Goal: Contribute content

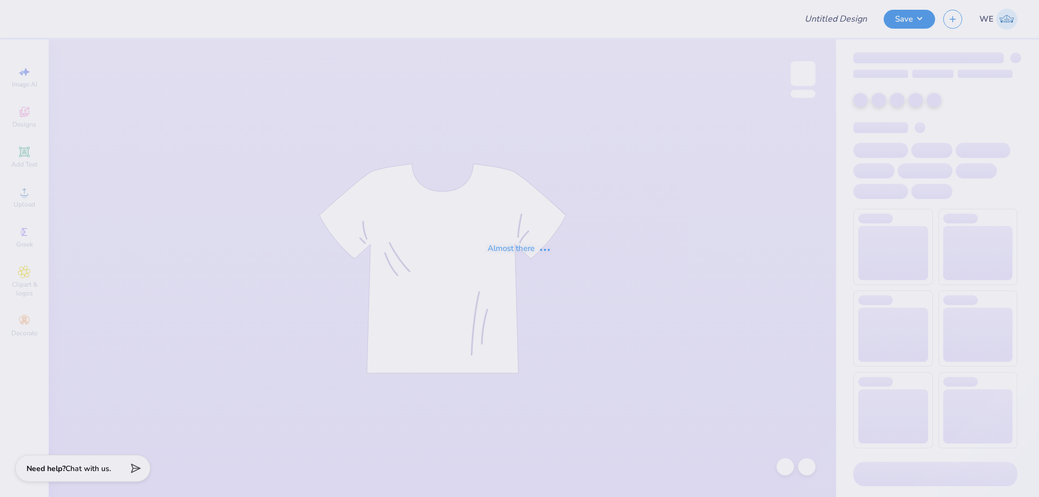
type input "american style"
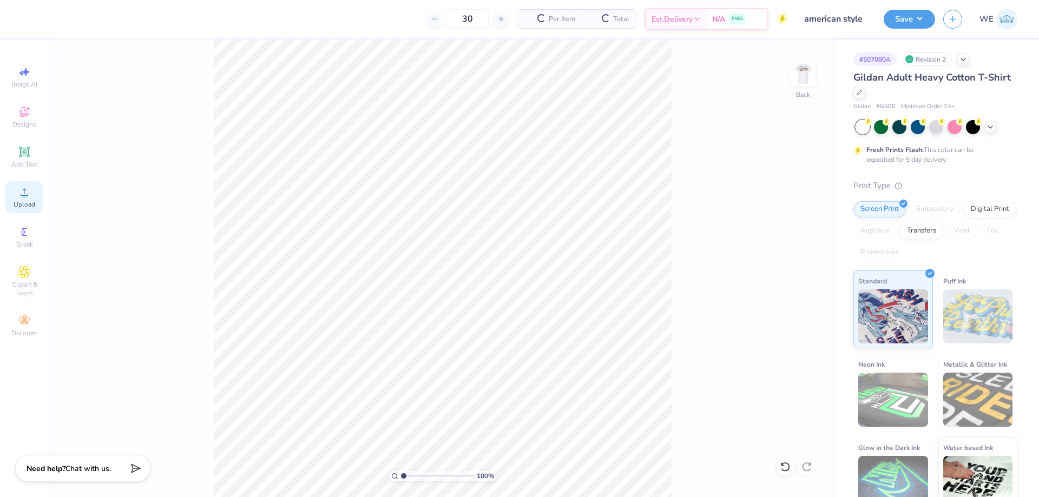
click at [27, 195] on circle at bounding box center [24, 196] width 6 height 6
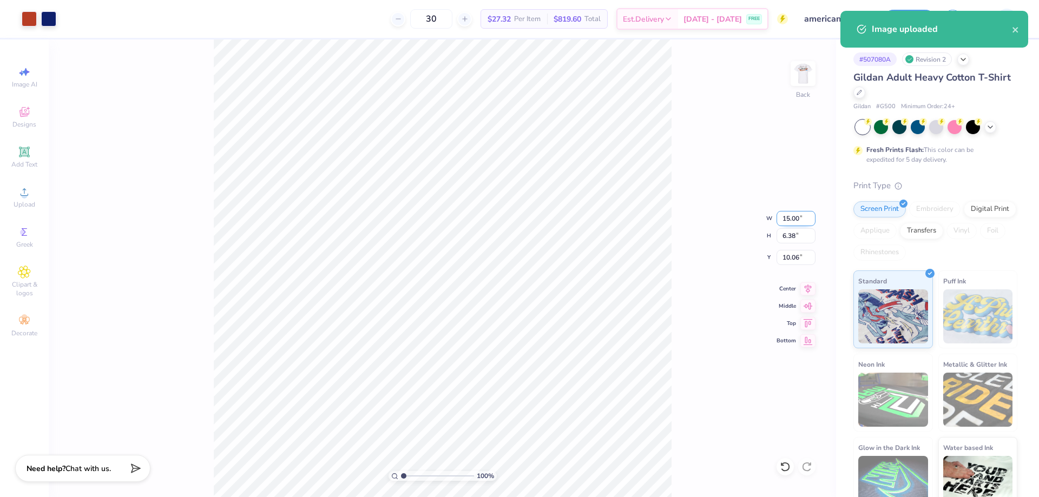
click at [789, 220] on input "15.00" at bounding box center [796, 218] width 39 height 15
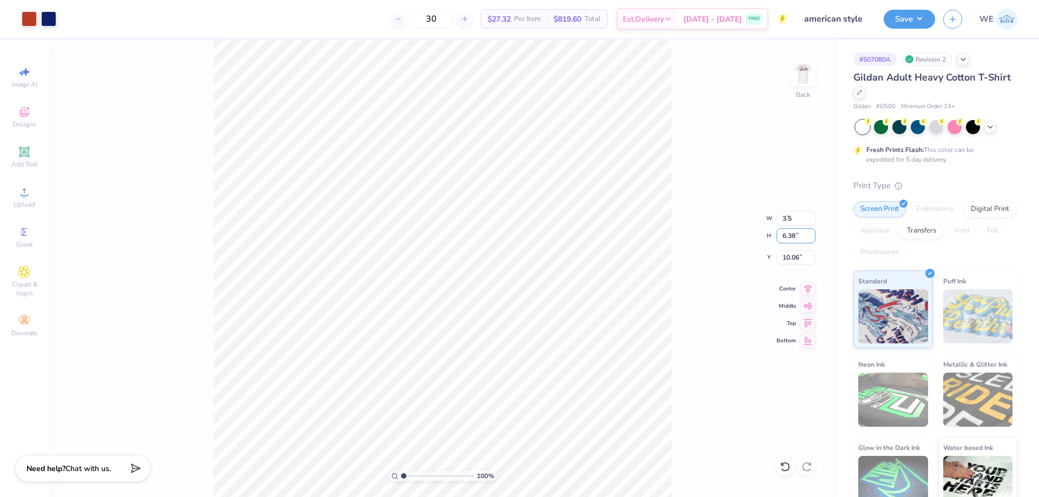
type input "3.50"
type input "1.49"
type input "3.00"
click at [794, 259] on input "5.16" at bounding box center [796, 257] width 39 height 15
type input "3.00"
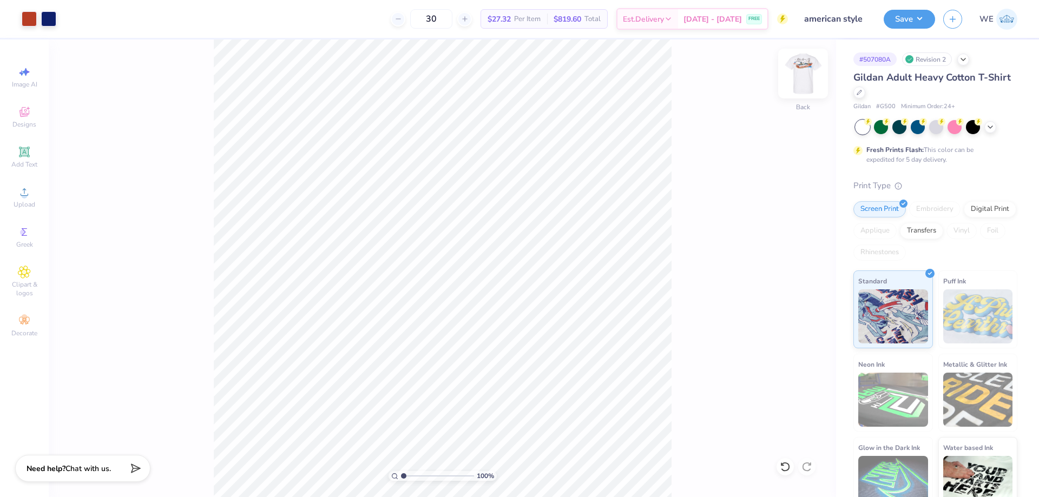
click at [806, 65] on img at bounding box center [803, 73] width 43 height 43
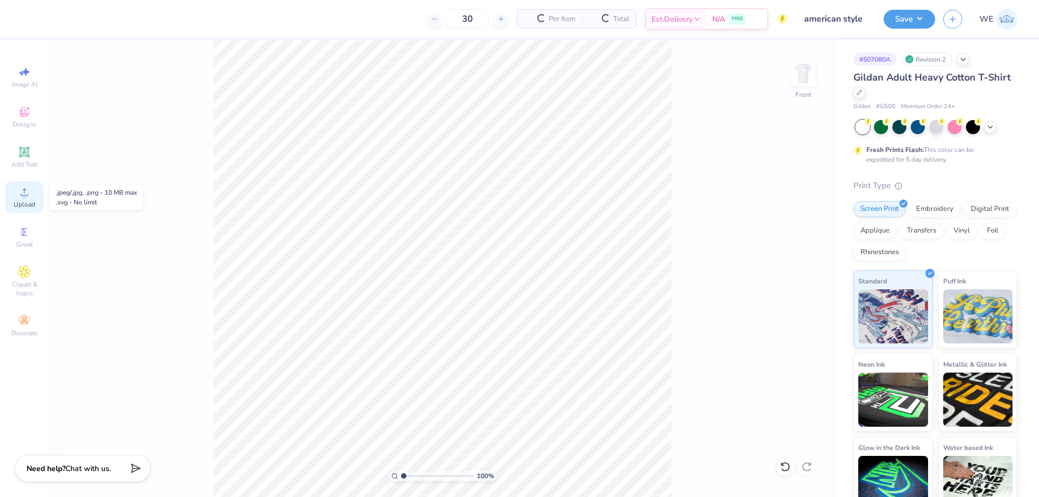
click at [25, 197] on circle at bounding box center [24, 196] width 6 height 6
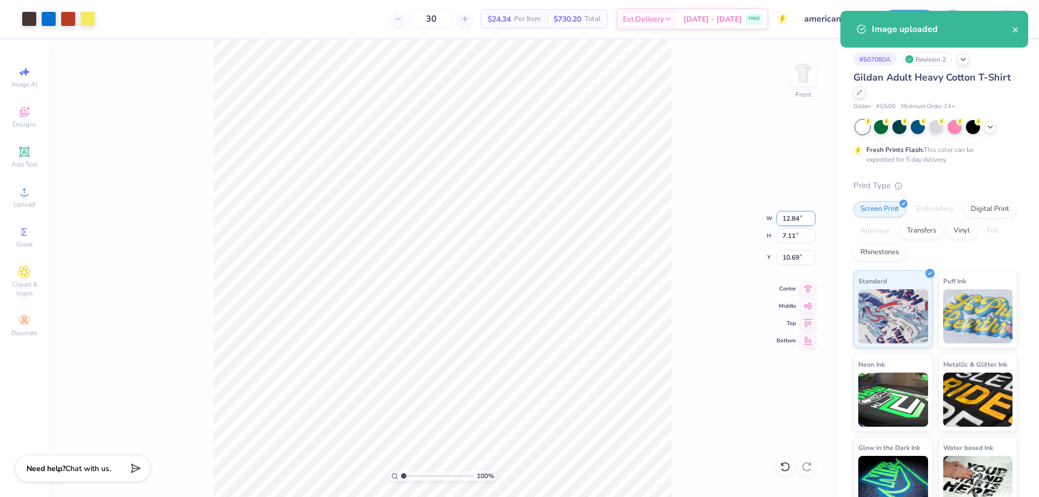
click at [789, 217] on input "12.84" at bounding box center [796, 218] width 39 height 15
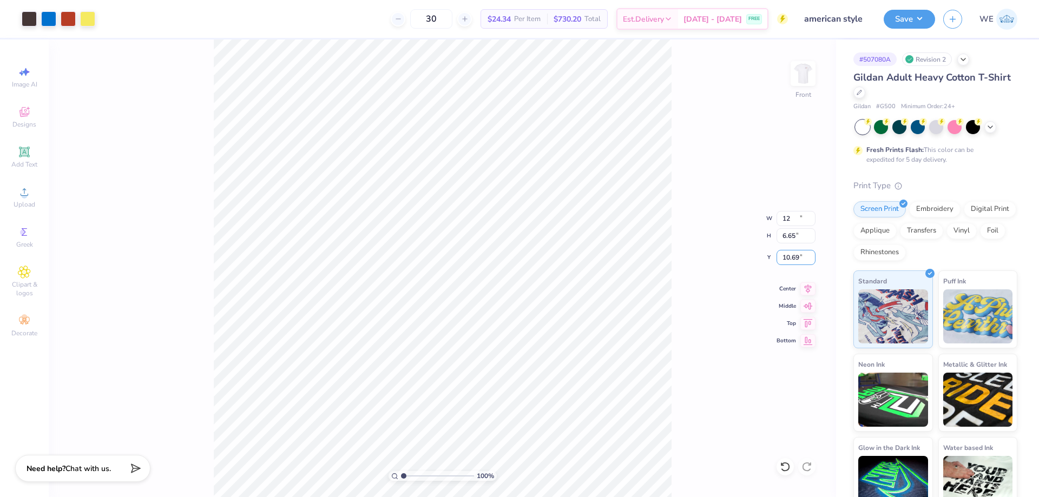
type input "12.00"
type input "6.65"
type input "3.00"
click at [907, 22] on button "Save" at bounding box center [909, 17] width 51 height 19
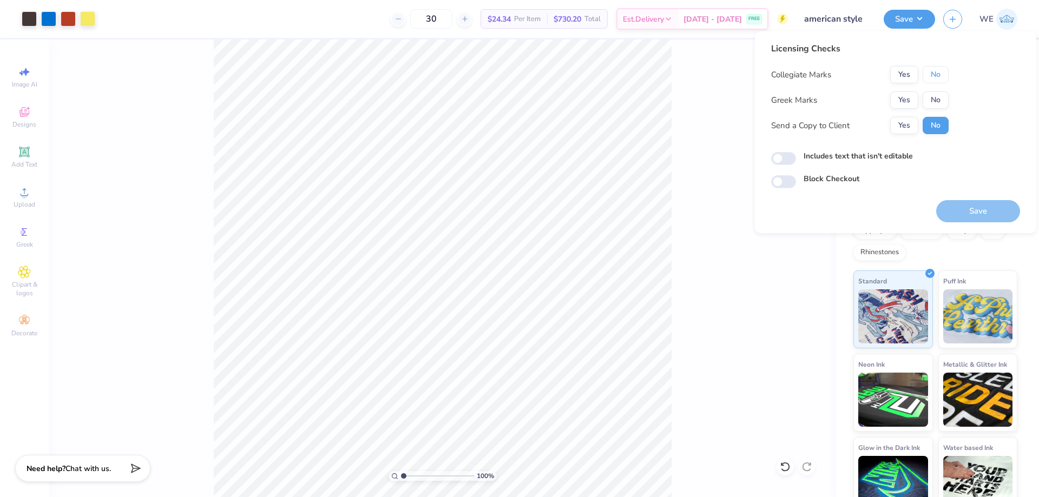
click at [936, 75] on button "No" at bounding box center [936, 74] width 26 height 17
drag, startPoint x: 920, startPoint y: 90, endPoint x: 906, endPoint y: 110, distance: 24.5
click at [912, 94] on button "Yes" at bounding box center [904, 99] width 28 height 17
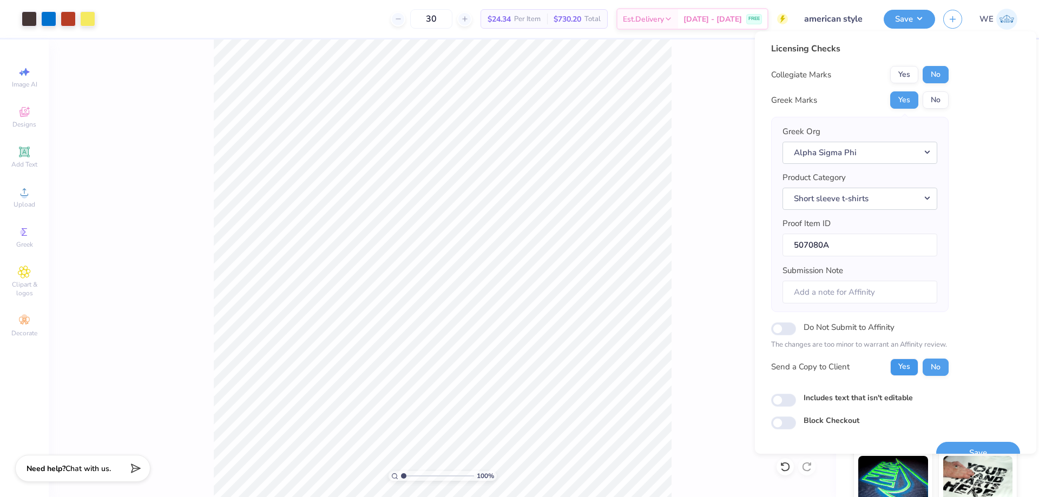
click at [912, 375] on button "Yes" at bounding box center [904, 367] width 28 height 17
click at [786, 399] on input "Includes text that isn't editable" at bounding box center [783, 400] width 25 height 13
checkbox input "true"
click at [978, 446] on button "Save" at bounding box center [978, 453] width 84 height 22
